Goal: Task Accomplishment & Management: Use online tool/utility

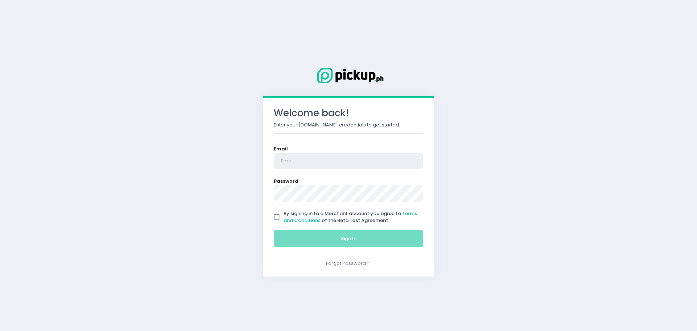
type input "[EMAIL_ADDRESS][DOMAIN_NAME]"
click at [272, 217] on input "By signing in to a Merchant account you agree to Terms and Conditions of the Be…" at bounding box center [277, 217] width 14 height 14
checkbox input "true"
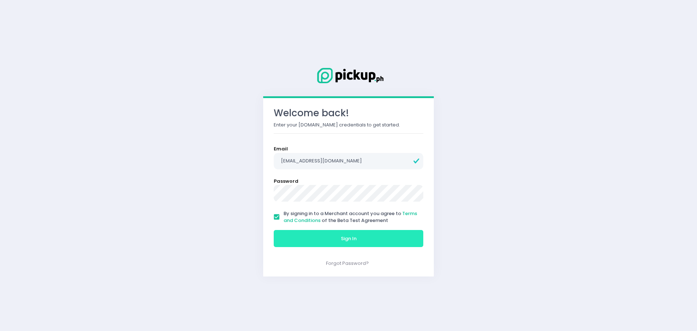
click at [301, 236] on button "Sign In" at bounding box center [349, 238] width 150 height 17
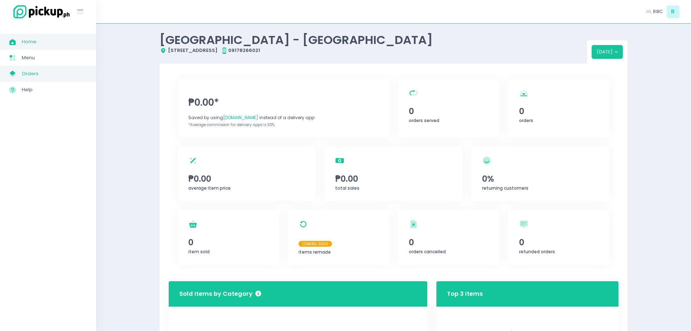
click at [19, 79] on link "My Store Created with Sketch. Orders" at bounding box center [48, 74] width 96 height 16
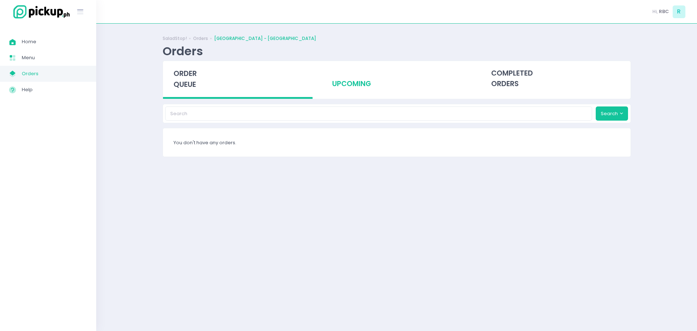
click at [331, 89] on div "upcoming" at bounding box center [397, 79] width 150 height 36
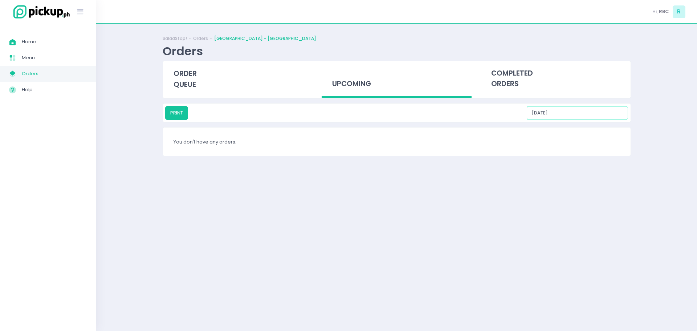
click at [573, 115] on input "[DATE]" at bounding box center [577, 113] width 101 height 14
click at [580, 160] on div "6" at bounding box center [577, 160] width 8 height 8
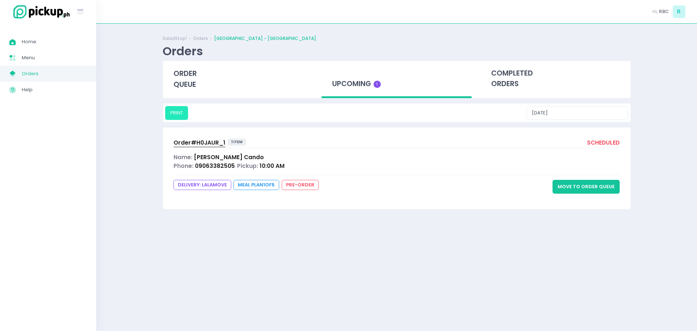
click at [175, 118] on button "PRINT" at bounding box center [176, 113] width 23 height 14
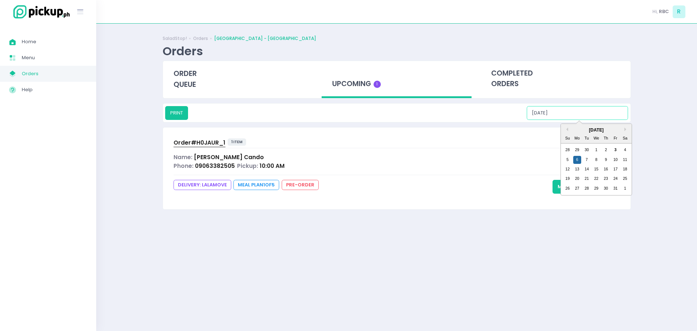
click at [598, 116] on input "[DATE]" at bounding box center [577, 113] width 101 height 14
click at [586, 161] on div "7" at bounding box center [586, 160] width 8 height 8
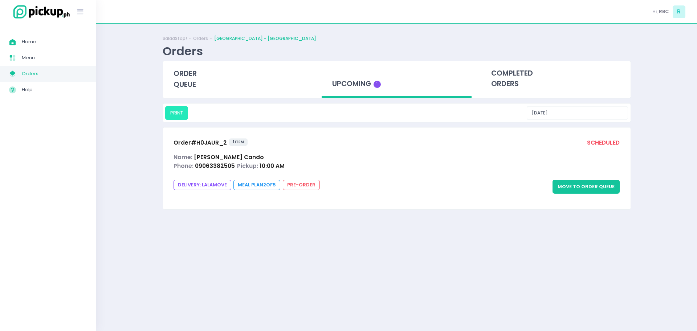
click at [181, 112] on button "PRINT" at bounding box center [176, 113] width 23 height 14
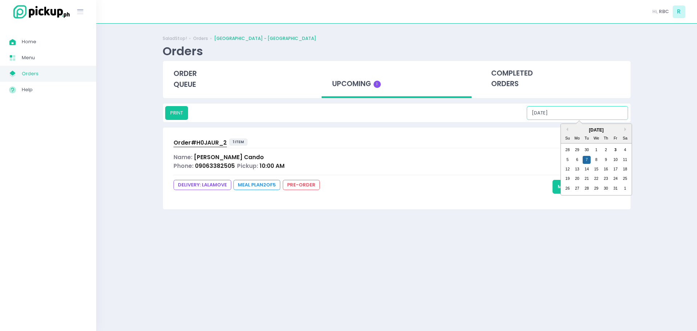
click at [581, 116] on input "[DATE]" at bounding box center [577, 113] width 101 height 14
click at [597, 162] on div "8" at bounding box center [596, 160] width 8 height 8
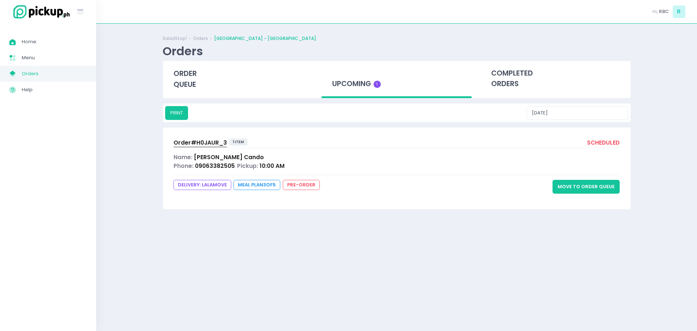
click at [188, 115] on div "PRINT [DATE]" at bounding box center [396, 113] width 463 height 14
click at [174, 101] on div "SaladStop! Orders Rockwell Business Center - Ortigas Orders order queue upcomin…" at bounding box center [397, 177] width 486 height 289
click at [175, 115] on button "PRINT" at bounding box center [176, 113] width 23 height 14
click at [594, 111] on input "[DATE]" at bounding box center [577, 113] width 101 height 14
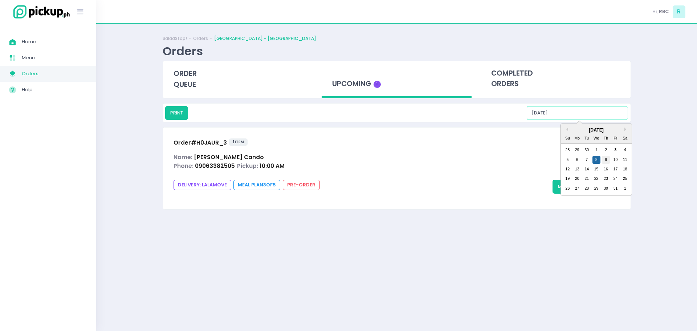
click at [607, 159] on div "9" at bounding box center [605, 160] width 8 height 8
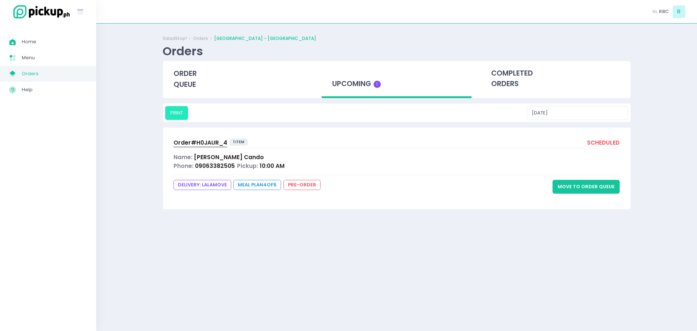
click at [181, 115] on button "PRINT" at bounding box center [176, 113] width 23 height 14
click at [596, 114] on input "[DATE]" at bounding box center [577, 113] width 101 height 14
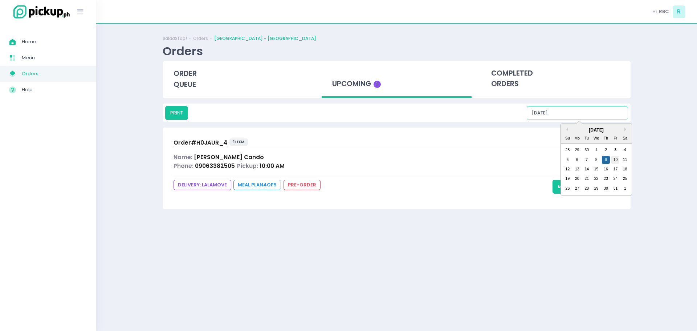
click at [618, 163] on div "10" at bounding box center [615, 160] width 8 height 8
type input "[DATE]"
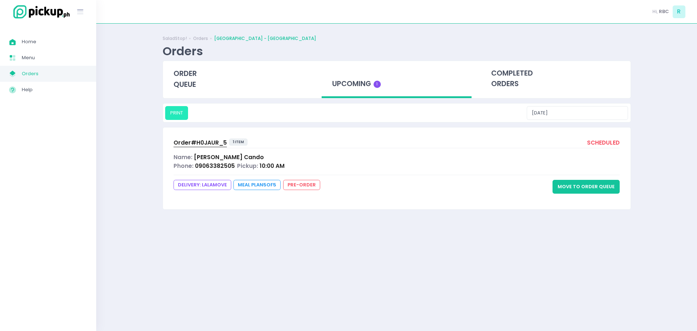
click at [176, 112] on button "PRINT" at bounding box center [176, 113] width 23 height 14
click at [188, 142] on span "Order# H0JAUR_5" at bounding box center [199, 143] width 53 height 8
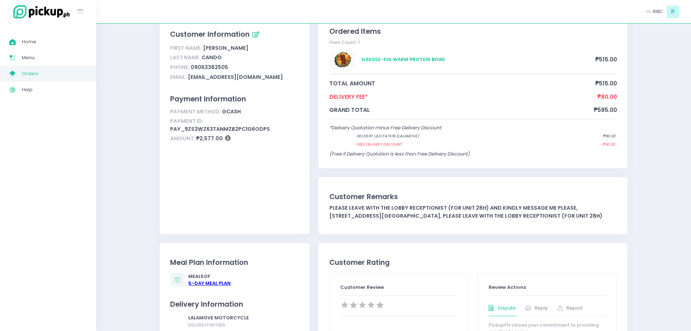
scroll to position [254, 0]
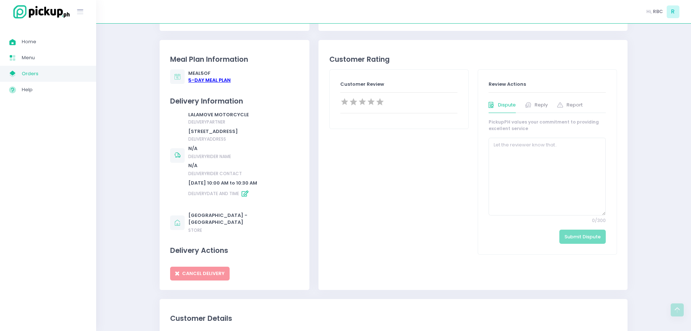
click at [212, 80] on div "5 -Day Meal Plan" at bounding box center [209, 80] width 42 height 7
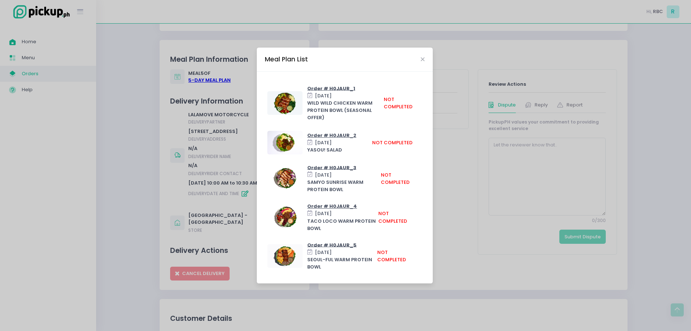
click at [147, 170] on div "Meal Plan List Order # H0JAUR_1 [DATE] WILD WILD CHICKEN WARM PROTEIN BOWL (SEA…" at bounding box center [345, 165] width 691 height 331
